Goal: Information Seeking & Learning: Learn about a topic

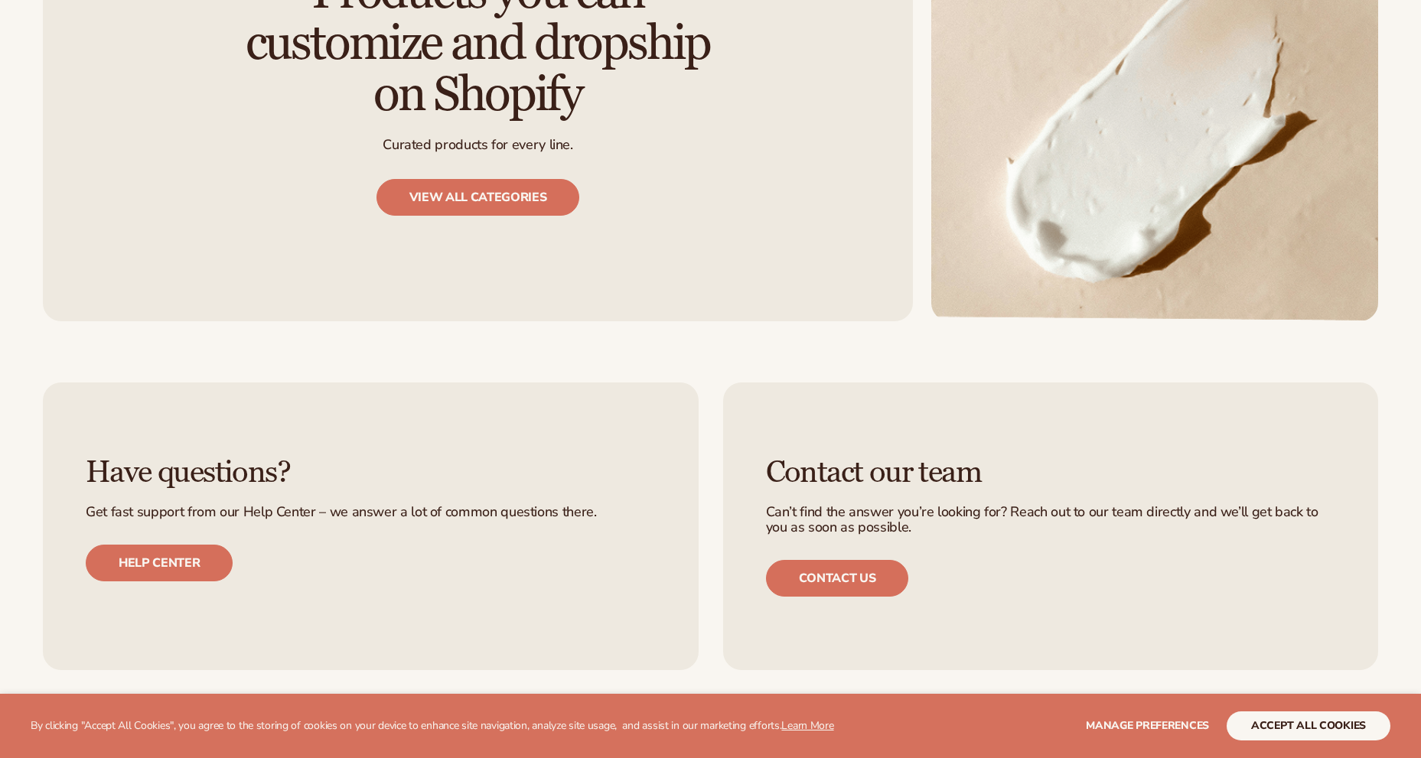
scroll to position [1990, 0]
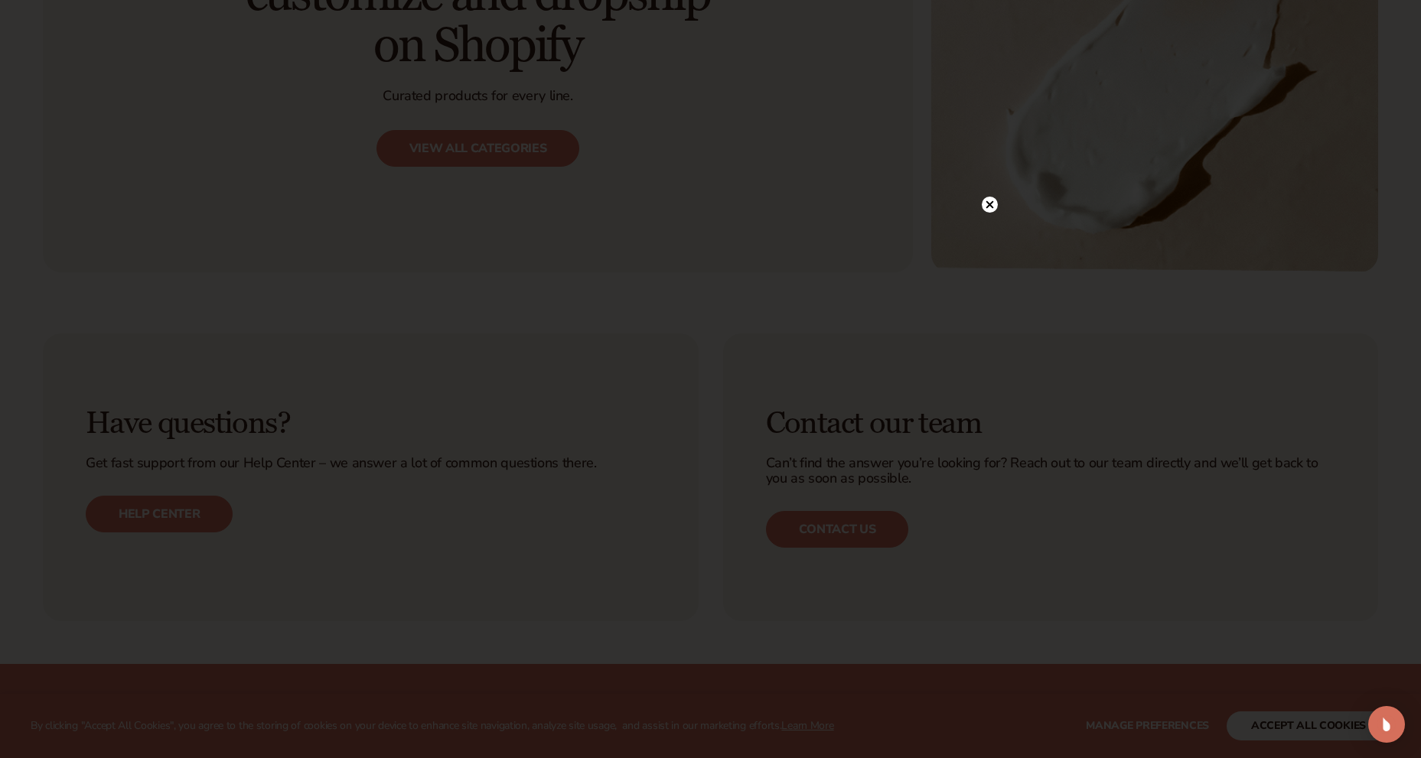
click at [988, 200] on circle at bounding box center [990, 205] width 16 height 16
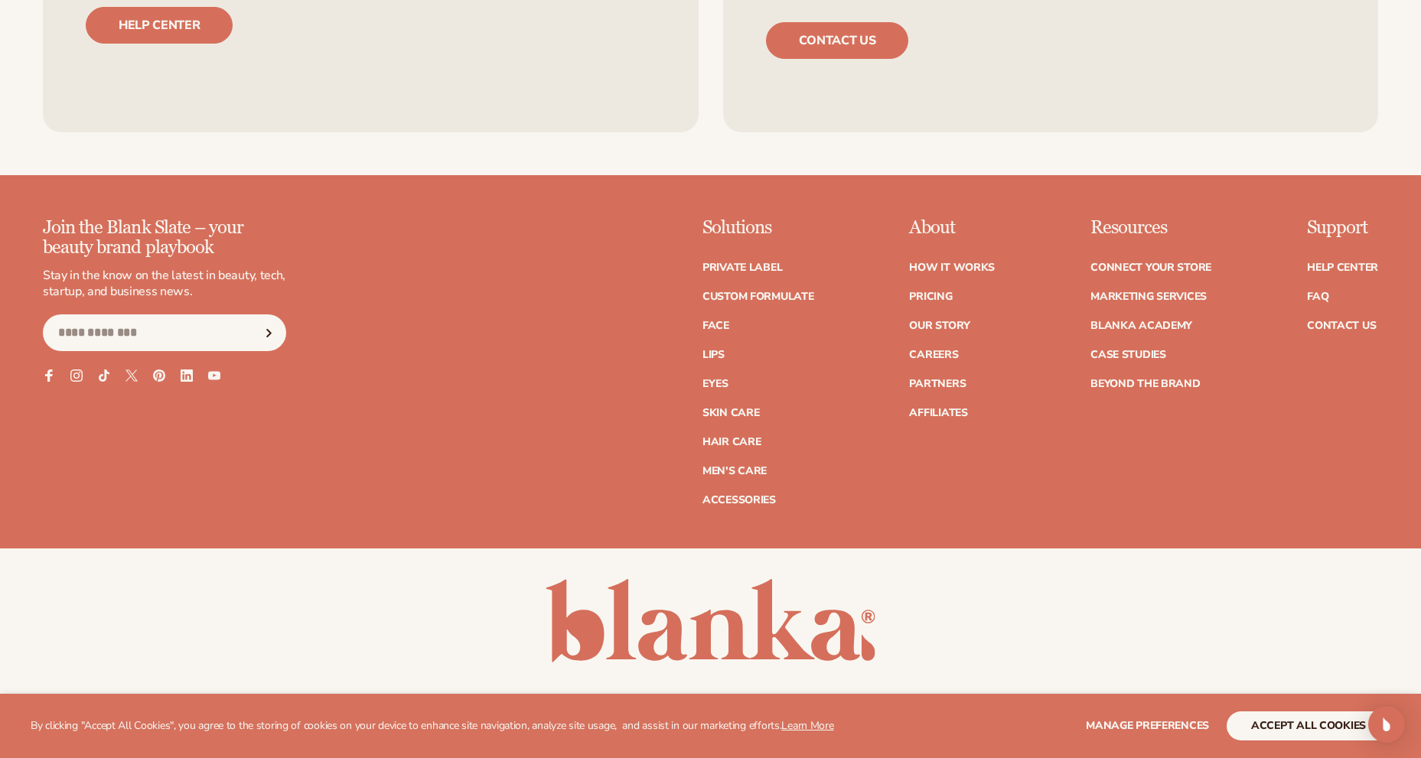
scroll to position [2492, 0]
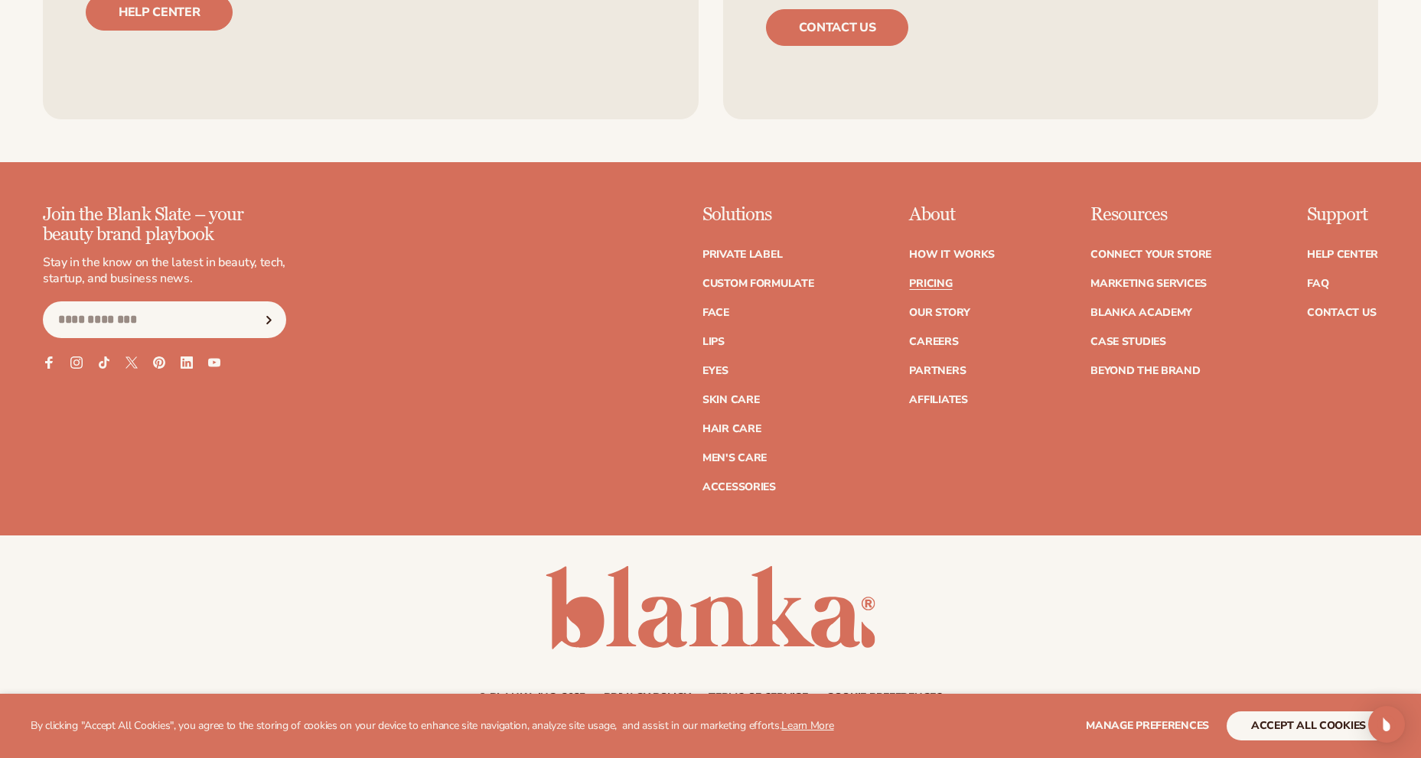
click at [924, 279] on link "Pricing" at bounding box center [930, 284] width 43 height 11
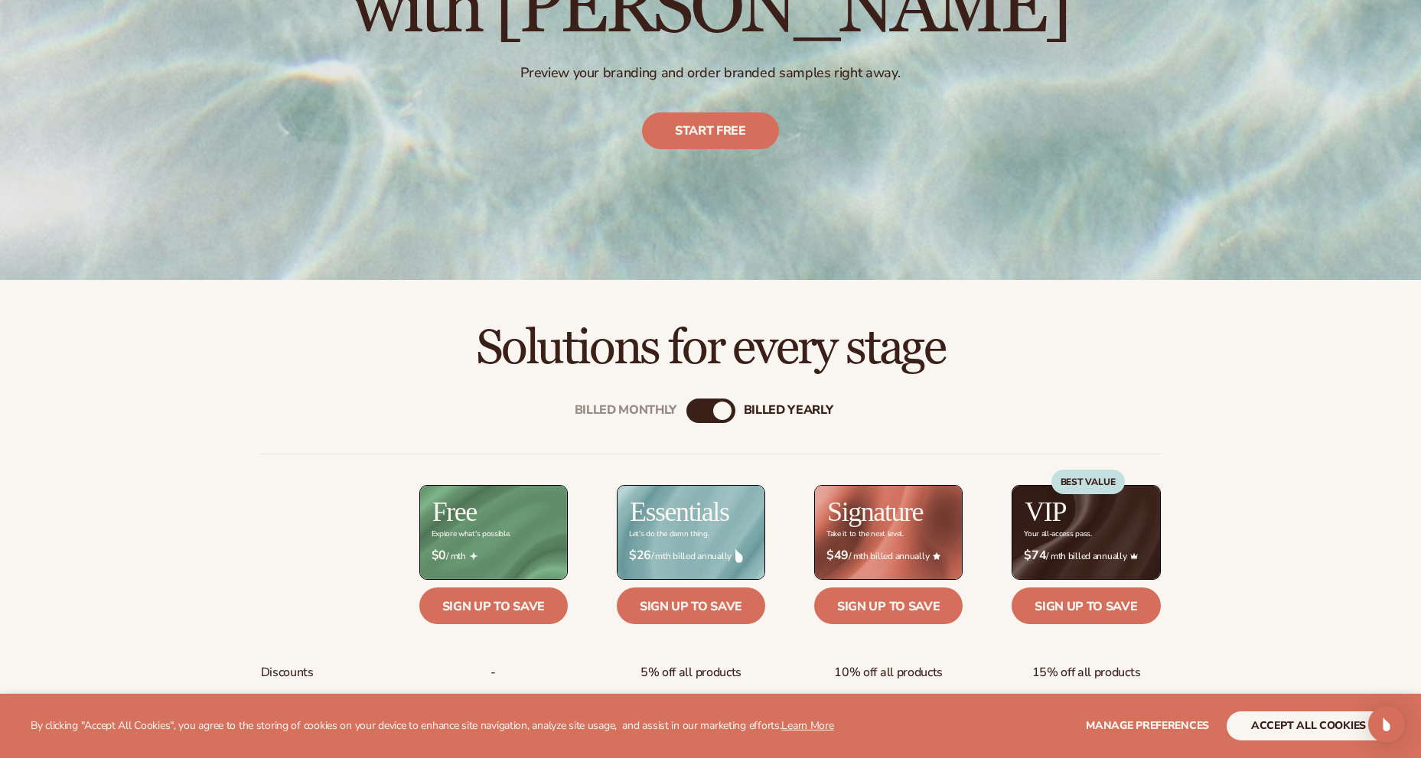
scroll to position [383, 0]
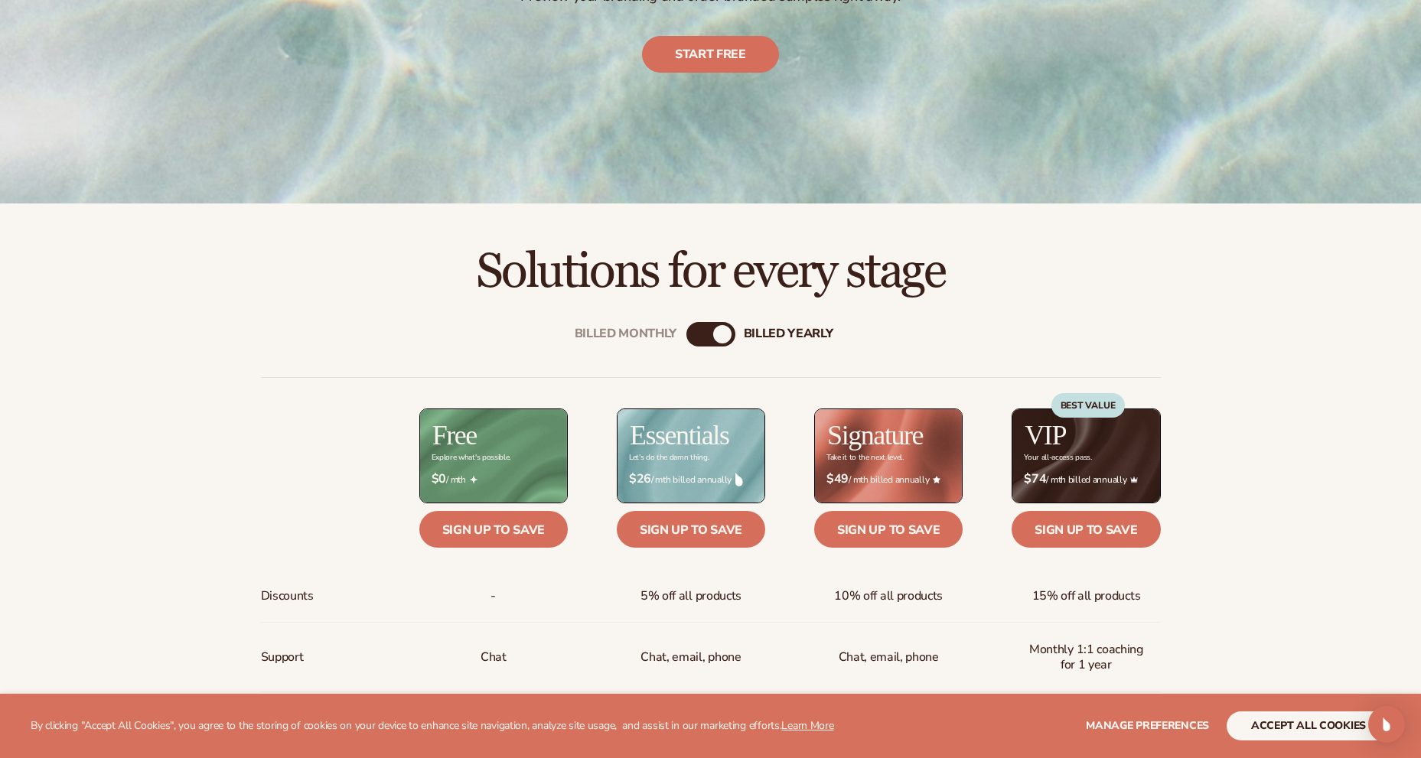
click at [693, 335] on div "Billed Monthly" at bounding box center [695, 334] width 18 height 18
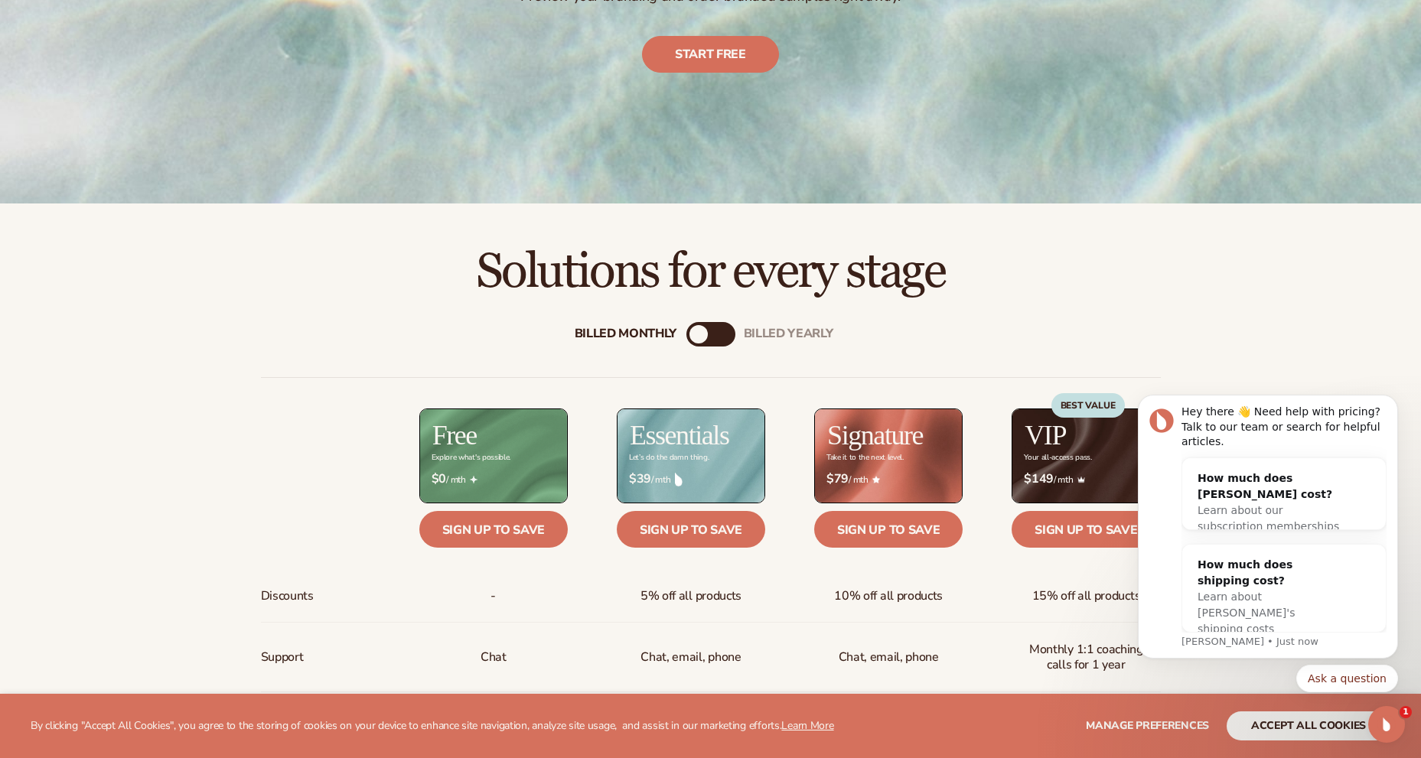
scroll to position [0, 0]
click at [1396, 404] on icon "Dismiss notification" at bounding box center [1394, 400] width 8 height 8
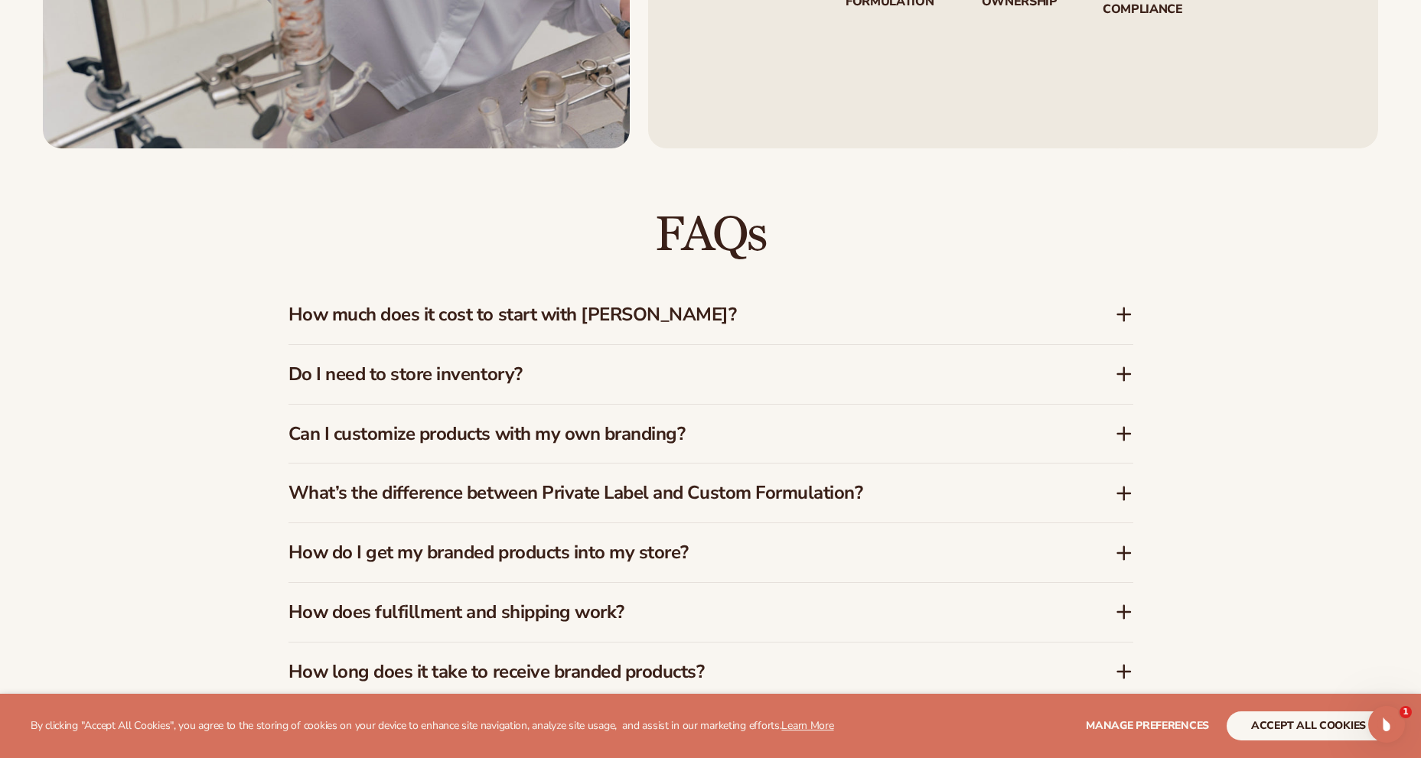
scroll to position [2296, 0]
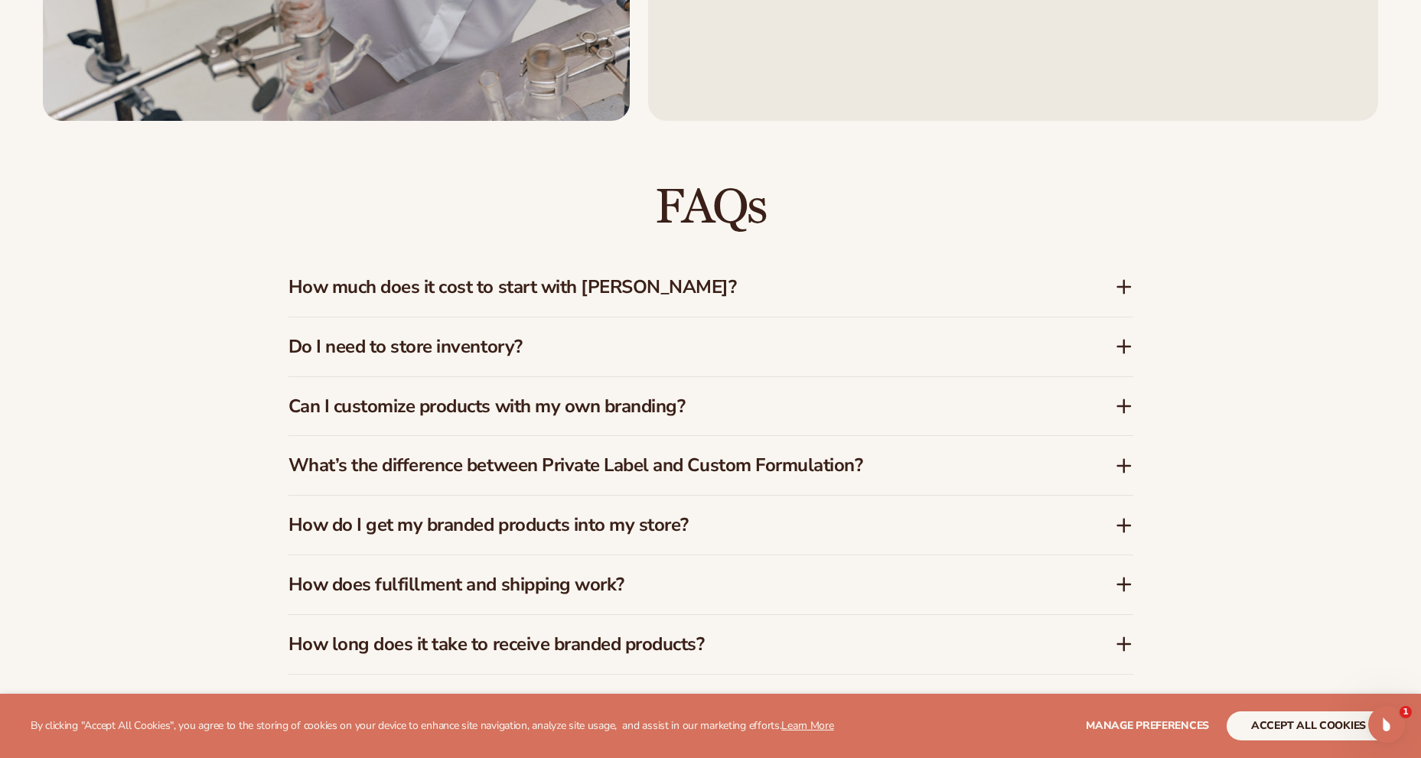
click at [1123, 466] on icon at bounding box center [1124, 466] width 12 height 0
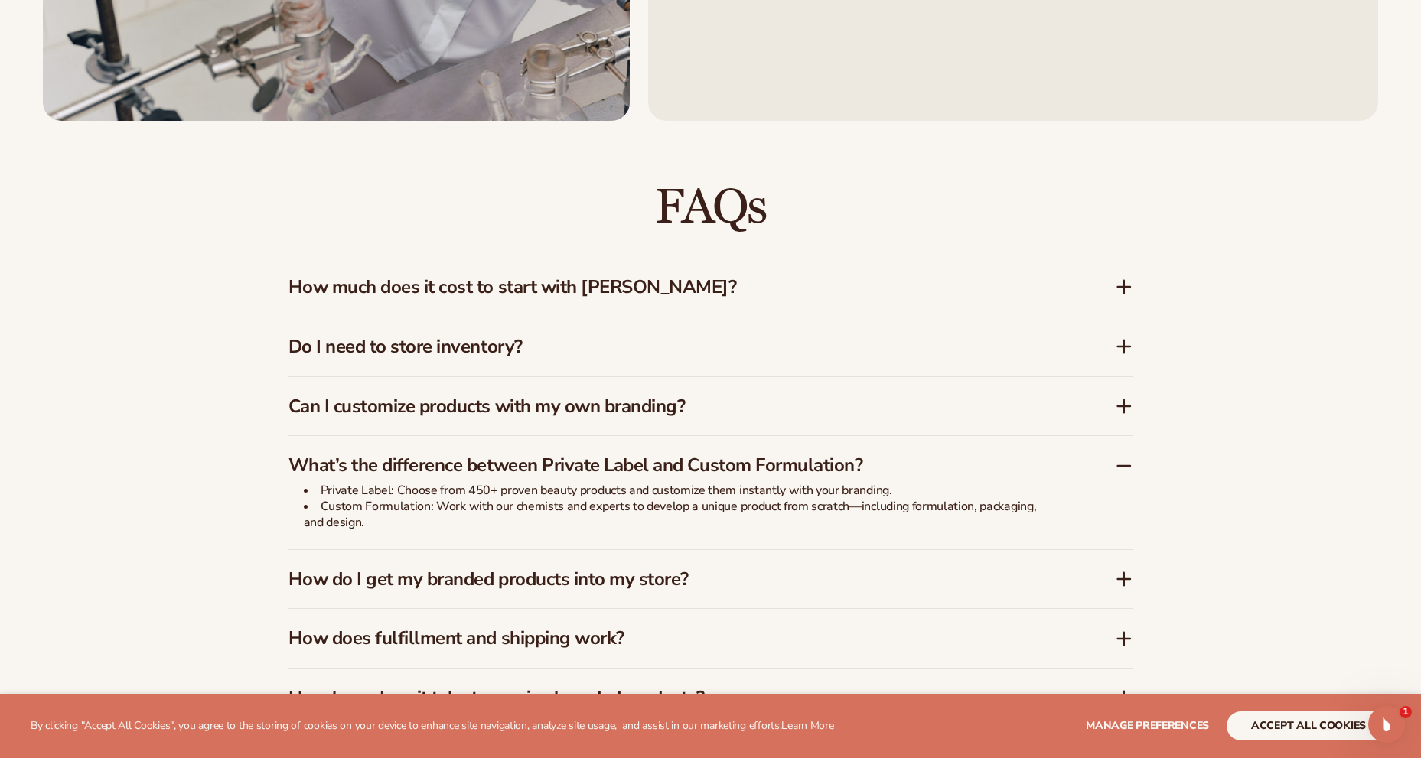
click at [1125, 578] on icon at bounding box center [1124, 579] width 18 height 18
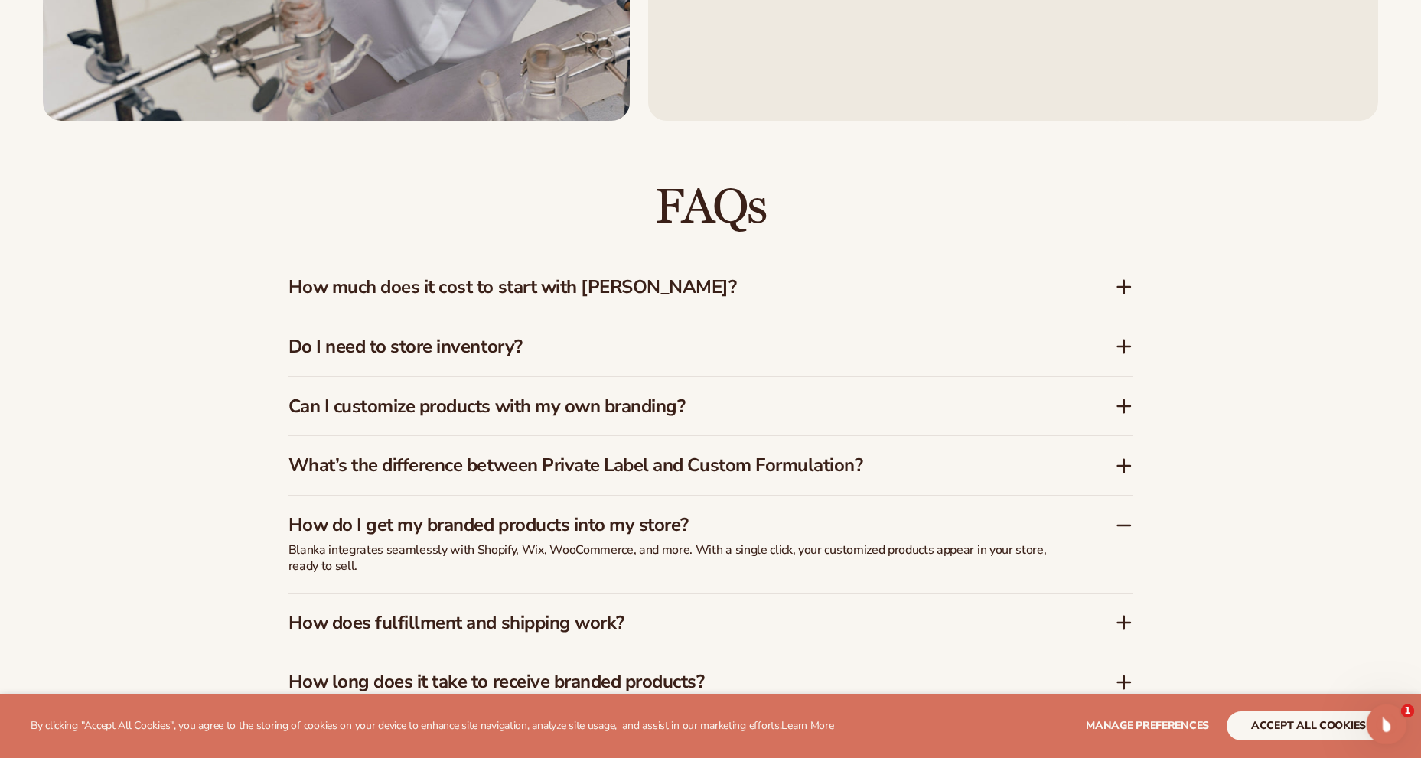
click at [1387, 726] on icon "Open Intercom Messenger" at bounding box center [1384, 722] width 25 height 25
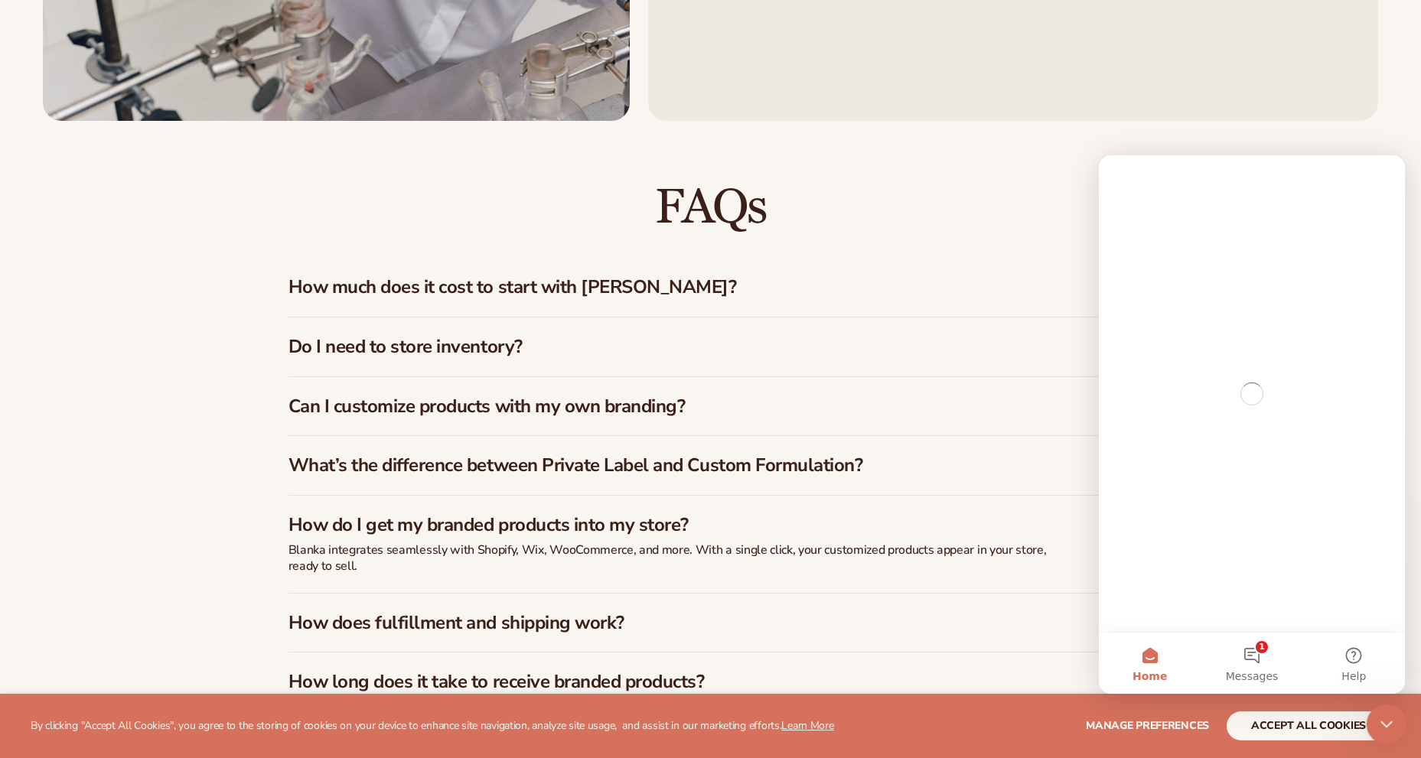
scroll to position [0, 0]
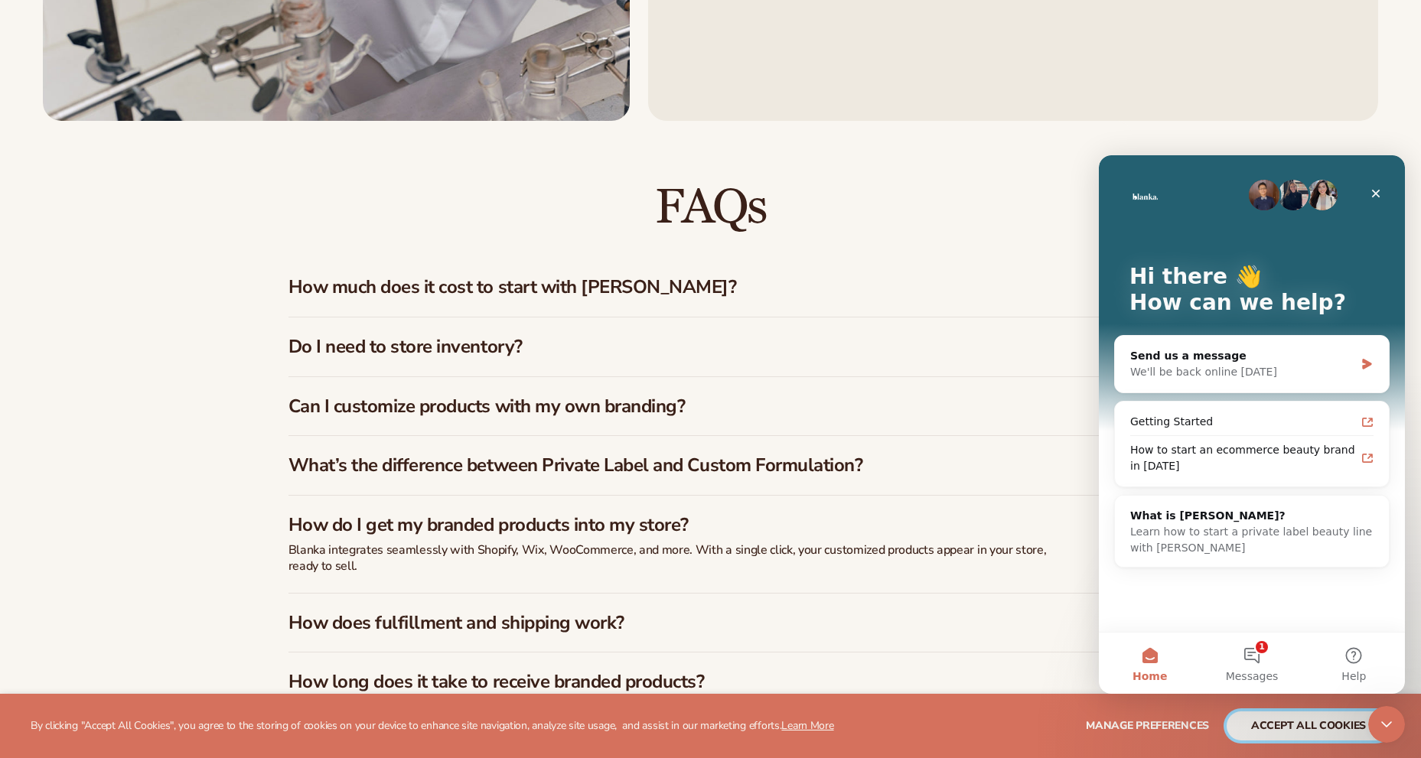
click at [1305, 725] on button "accept all cookies" at bounding box center [1309, 726] width 164 height 29
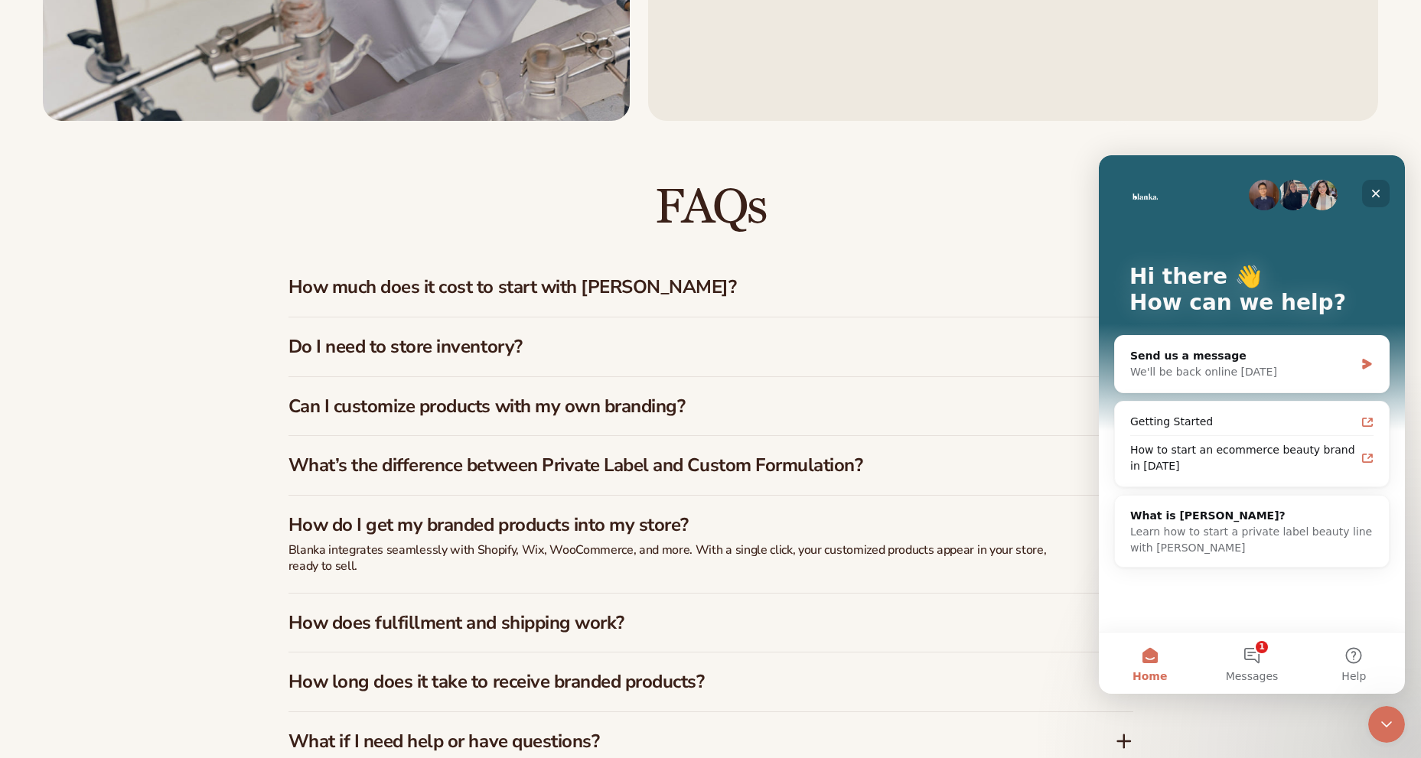
click at [1378, 192] on icon "Close" at bounding box center [1376, 194] width 8 height 8
